Goal: Information Seeking & Learning: Learn about a topic

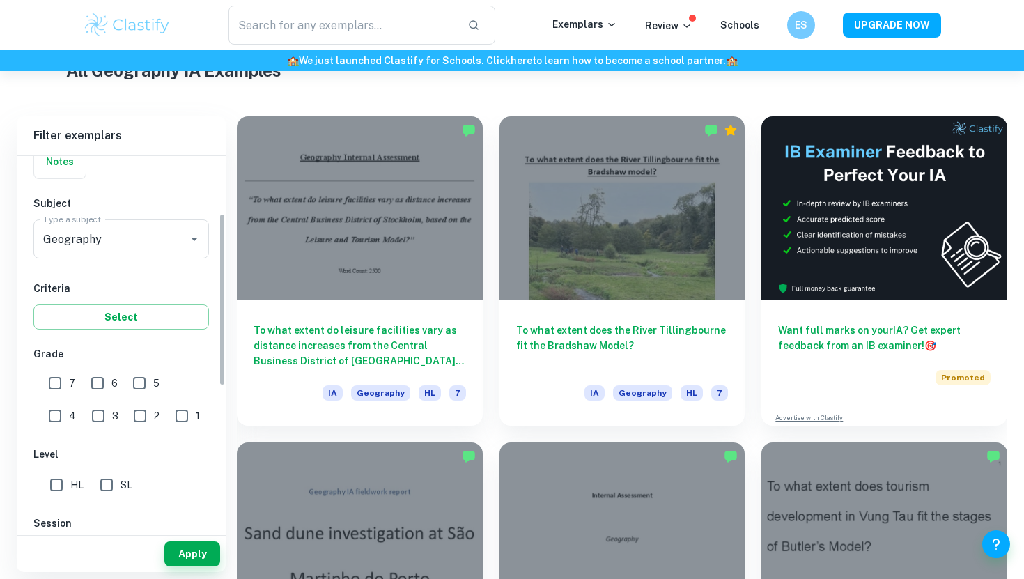
scroll to position [125, 0]
click at [64, 378] on input "7" at bounding box center [55, 379] width 28 height 28
checkbox input "true"
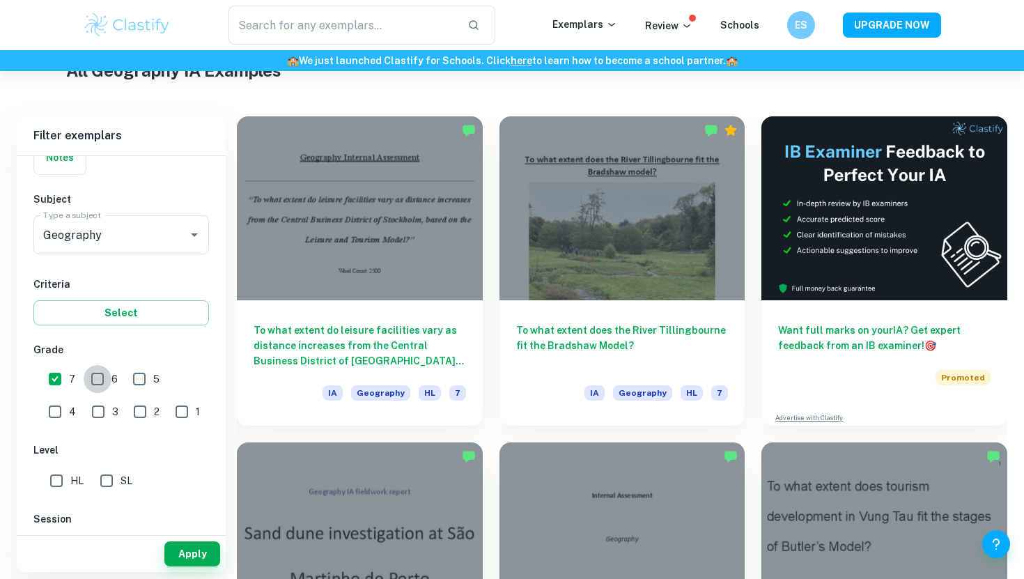
click at [101, 378] on input "6" at bounding box center [98, 379] width 28 height 28
checkbox input "true"
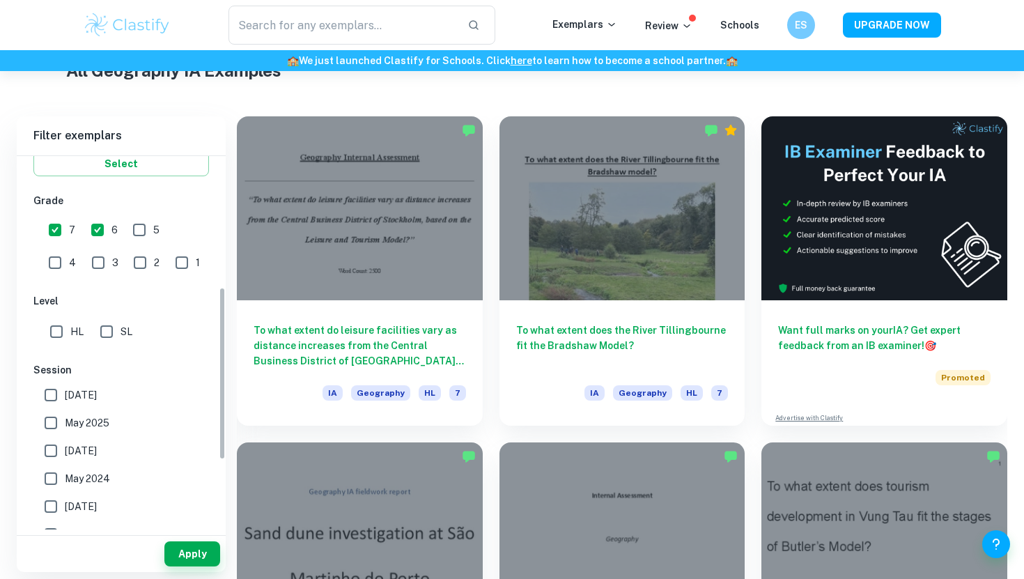
scroll to position [325, 0]
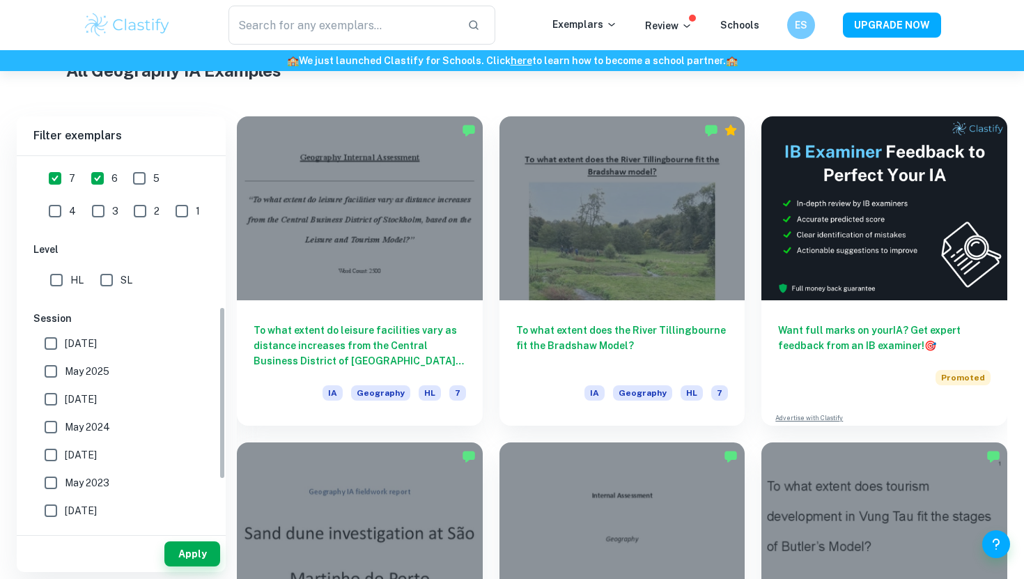
click at [109, 272] on input "SL" at bounding box center [107, 280] width 28 height 28
checkbox input "true"
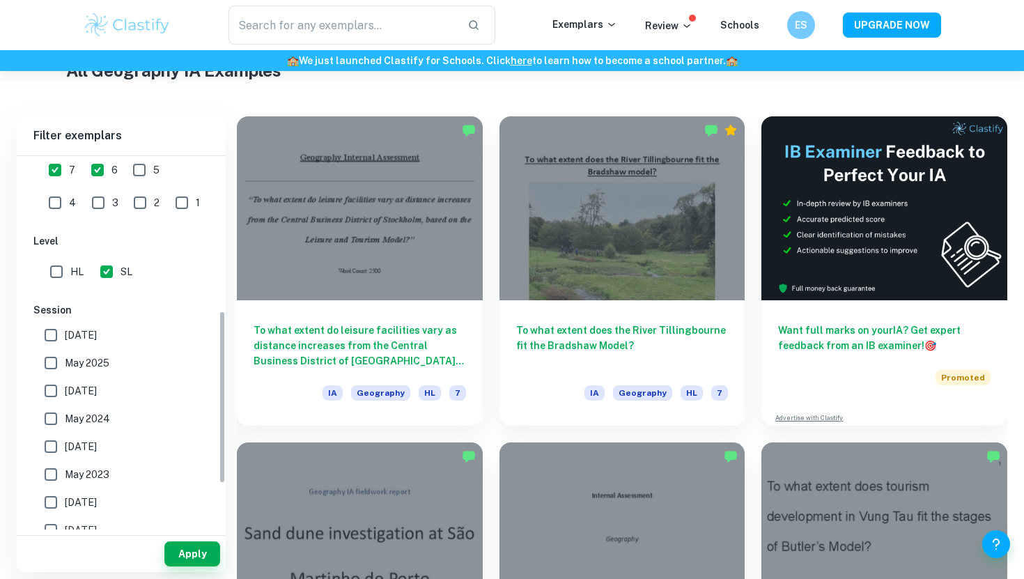
click at [56, 263] on input "HL" at bounding box center [56, 272] width 28 height 28
checkbox input "true"
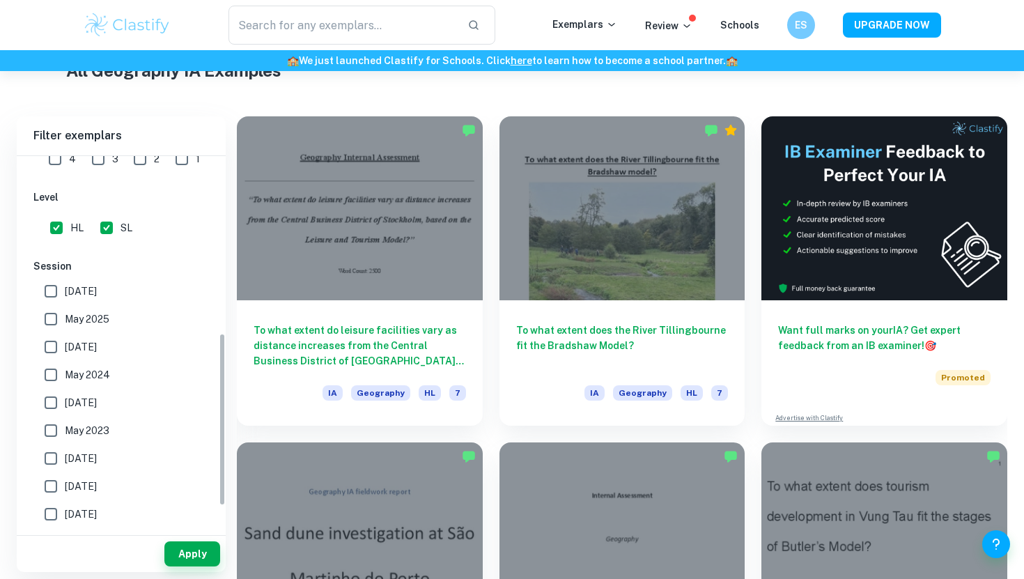
scroll to position [381, 0]
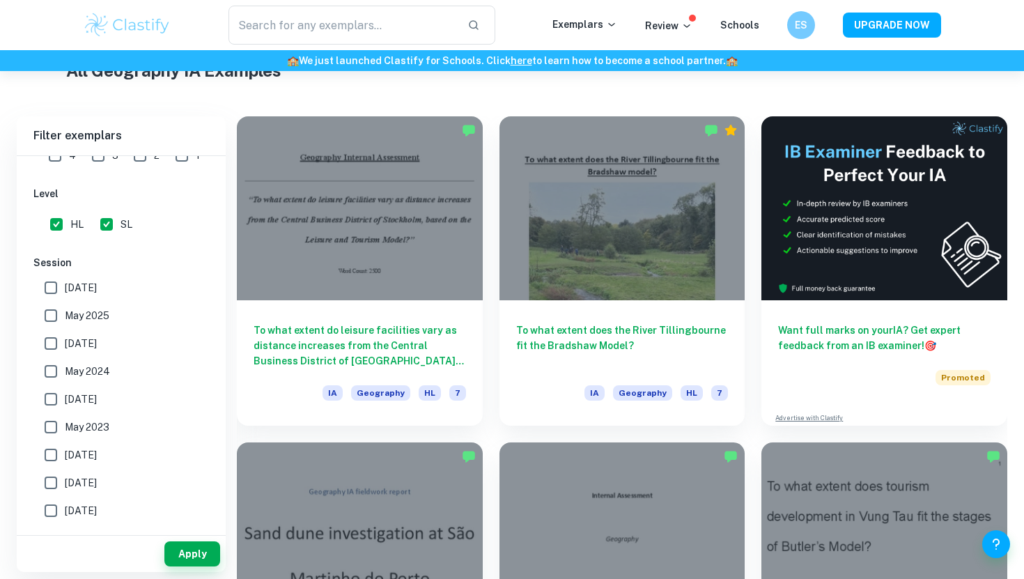
click at [87, 315] on span "May 2025" at bounding box center [87, 315] width 45 height 15
click at [65, 315] on input "May 2025" at bounding box center [51, 316] width 28 height 28
checkbox input "true"
click at [87, 295] on label "[DATE]" at bounding box center [117, 288] width 161 height 28
click at [65, 295] on input "[DATE]" at bounding box center [51, 288] width 28 height 28
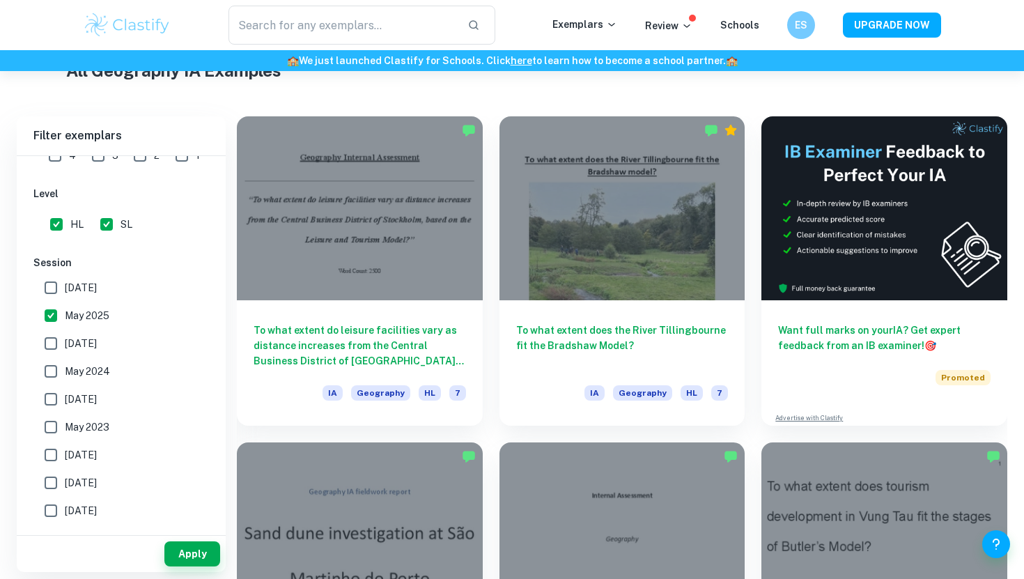
checkbox input "true"
click at [92, 344] on span "[DATE]" at bounding box center [81, 343] width 32 height 15
click at [65, 344] on input "[DATE]" at bounding box center [51, 344] width 28 height 28
click at [92, 344] on span "[DATE]" at bounding box center [81, 343] width 32 height 15
click at [65, 344] on input "[DATE]" at bounding box center [51, 344] width 28 height 28
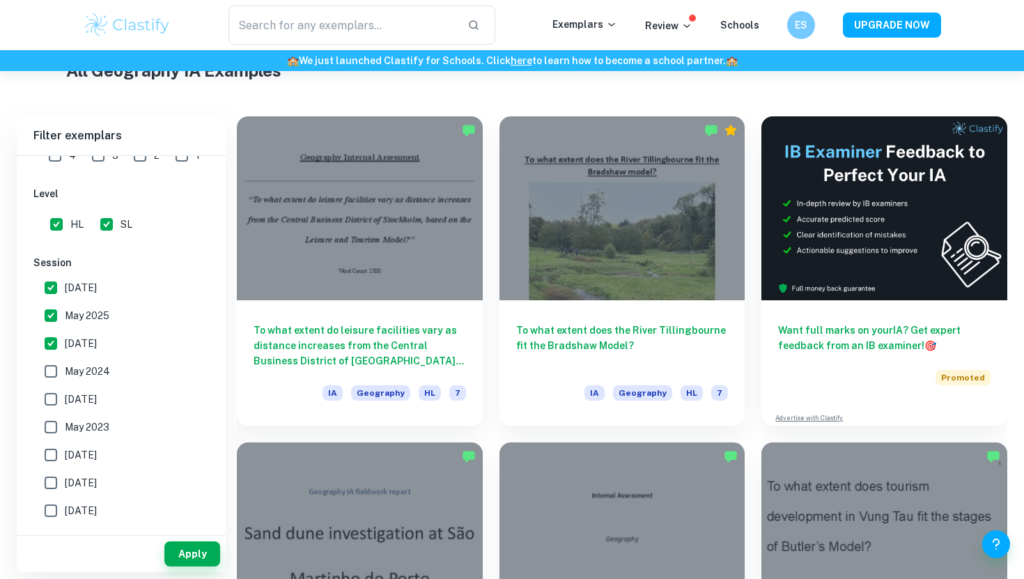
checkbox input "false"
click at [187, 557] on button "Apply" at bounding box center [192, 553] width 56 height 25
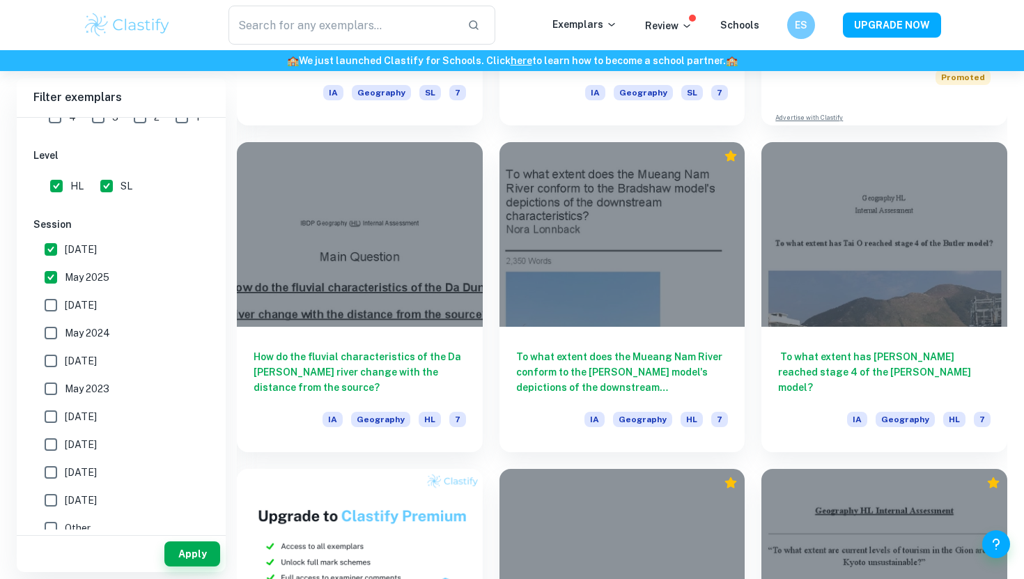
scroll to position [655, 0]
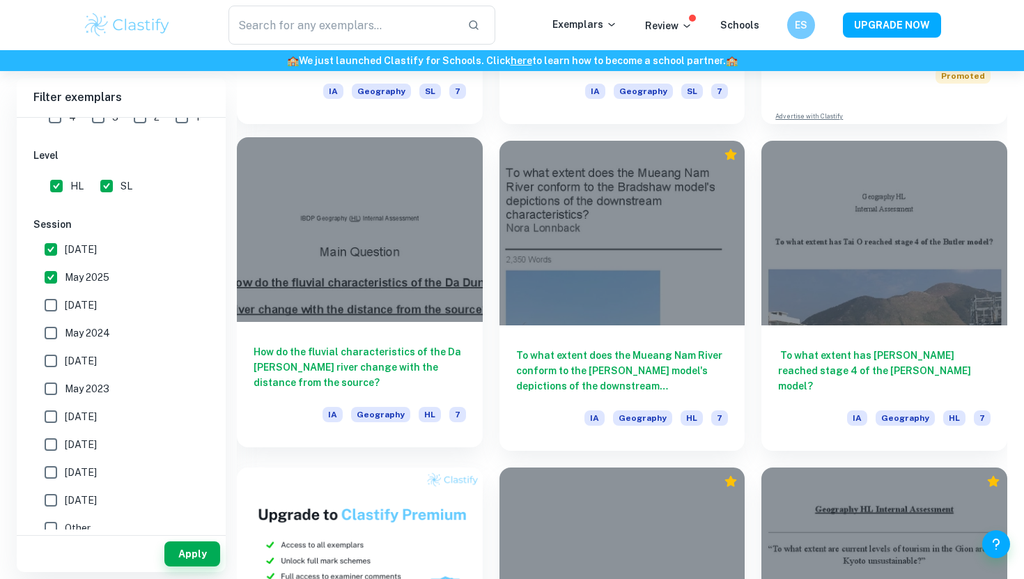
click at [419, 266] on div at bounding box center [360, 229] width 246 height 184
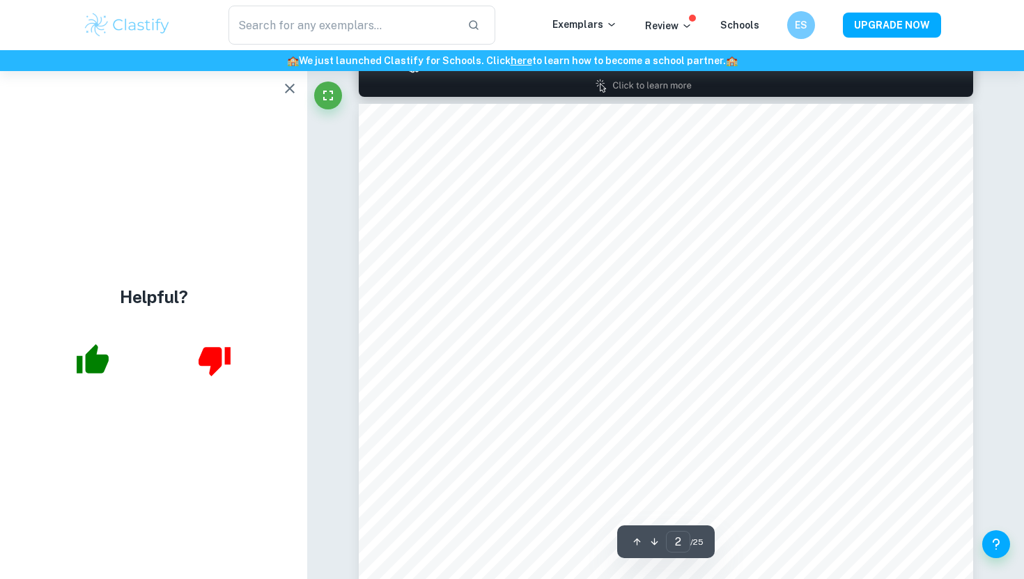
scroll to position [977, 0]
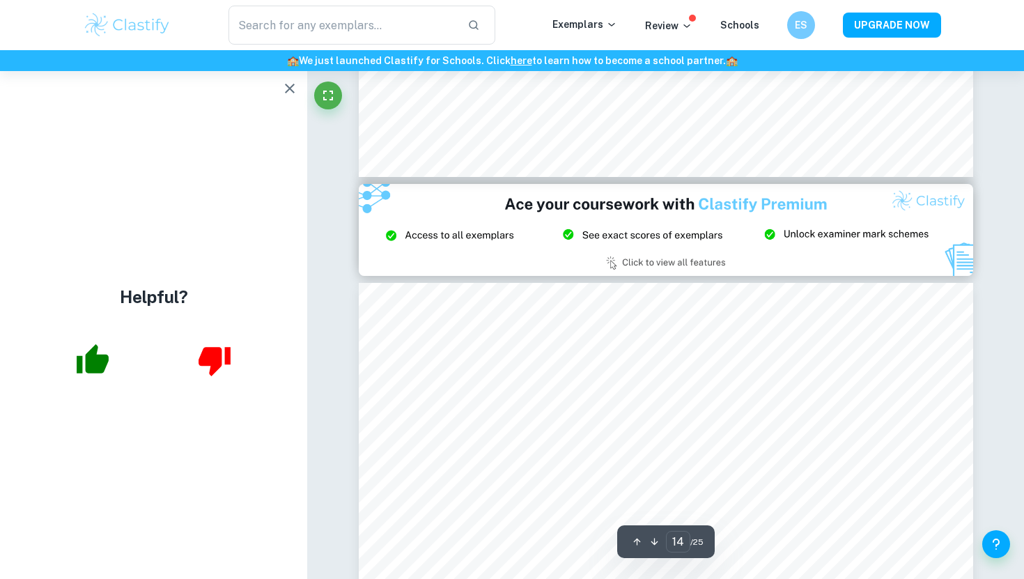
type input "15"
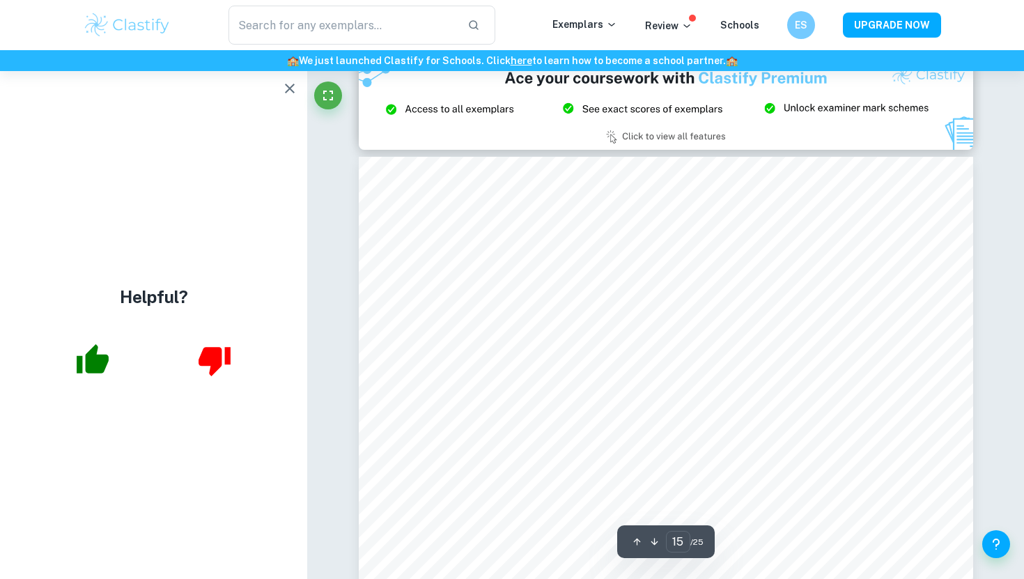
scroll to position [12691, 0]
